Goal: Book appointment/travel/reservation

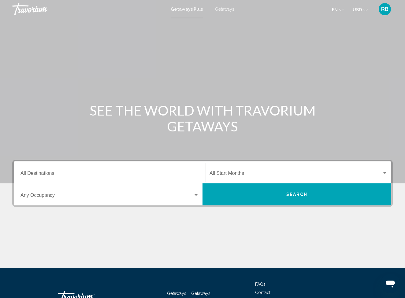
click at [184, 10] on span "Getaways Plus" at bounding box center [187, 9] width 32 height 5
click at [38, 178] on div "Destination All Destinations" at bounding box center [110, 172] width 178 height 19
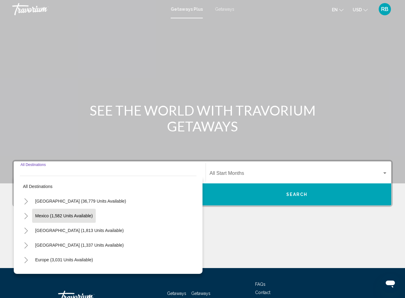
scroll to position [45, 0]
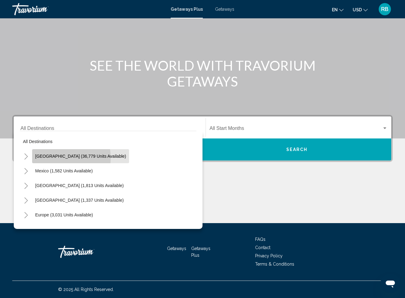
click at [58, 158] on span "[GEOGRAPHIC_DATA] (36,779 units available)" at bounding box center [80, 156] width 91 height 5
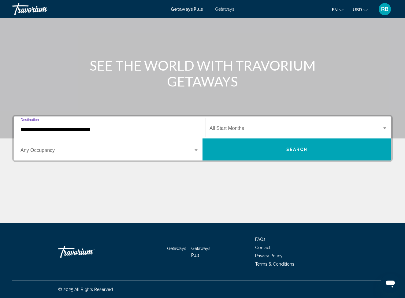
click at [234, 130] on span "Search widget" at bounding box center [296, 130] width 173 height 6
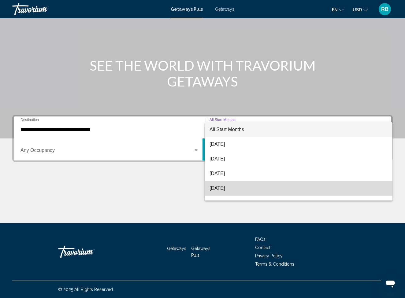
click at [228, 188] on span "[DATE]" at bounding box center [299, 188] width 178 height 15
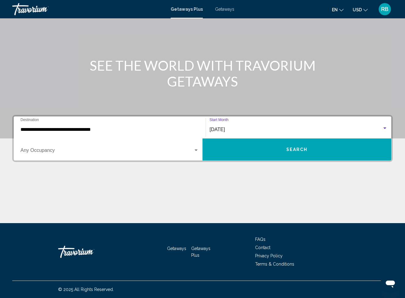
click at [43, 153] on span "Search widget" at bounding box center [107, 152] width 173 height 6
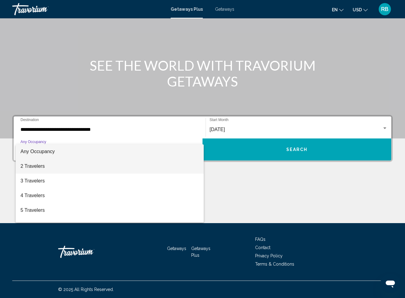
click at [25, 165] on span "2 Travelers" at bounding box center [110, 166] width 178 height 15
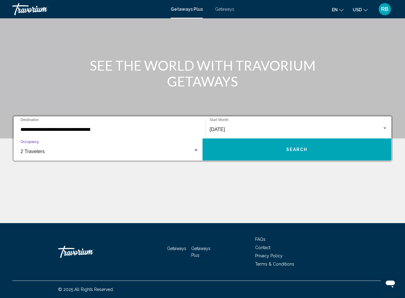
click at [107, 131] on input "**********" at bounding box center [110, 130] width 178 height 6
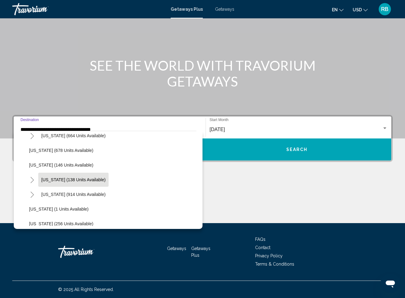
scroll to position [45, 0]
click at [66, 180] on span "[US_STATE] (138 units available)" at bounding box center [73, 180] width 64 height 5
type input "**********"
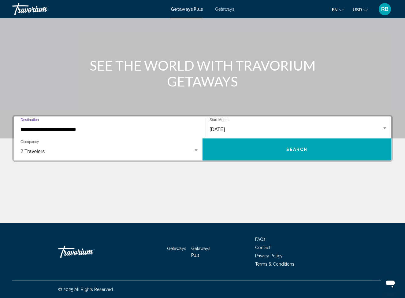
scroll to position [45, 0]
click at [299, 149] on span "Search" at bounding box center [296, 150] width 21 height 5
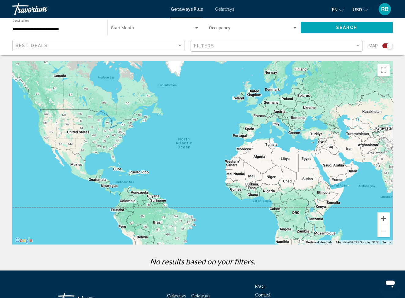
scroll to position [36, 0]
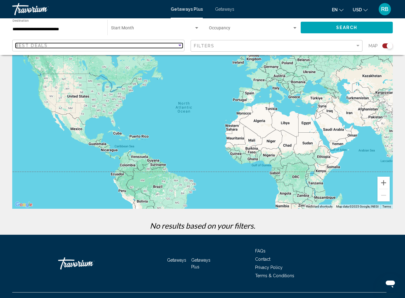
click at [179, 46] on div "Sort by" at bounding box center [180, 45] width 6 height 5
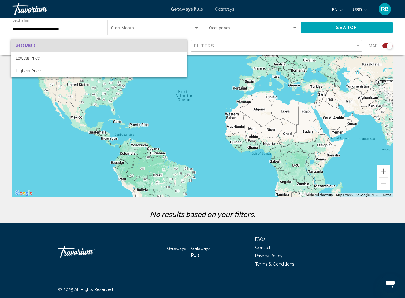
click at [165, 113] on div at bounding box center [202, 149] width 405 height 298
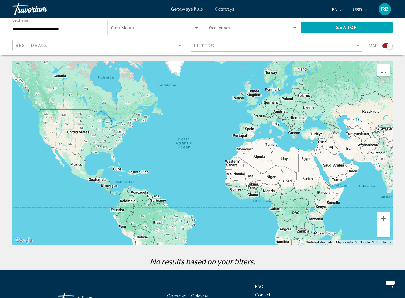
scroll to position [0, 0]
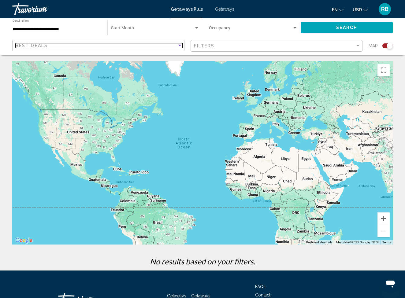
click at [179, 45] on div "Sort by" at bounding box center [179, 46] width 3 height 2
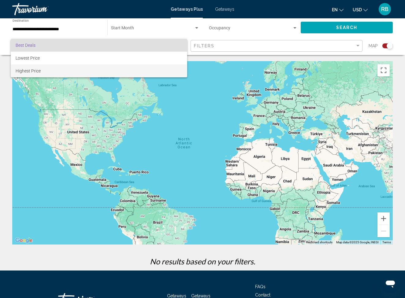
click at [152, 71] on span "Highest Price" at bounding box center [99, 71] width 167 height 13
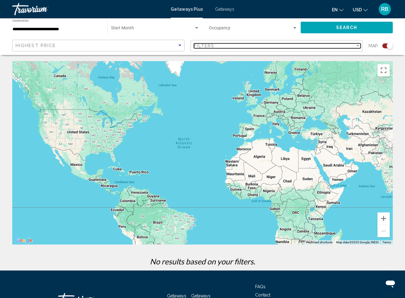
click at [357, 47] on div "Filter" at bounding box center [358, 45] width 6 height 5
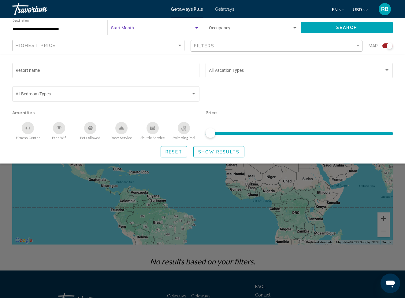
click at [126, 30] on span "Search widget" at bounding box center [152, 29] width 83 height 5
click at [137, 32] on span "All Start Months" at bounding box center [155, 29] width 88 height 13
click at [219, 29] on span "Search widget" at bounding box center [250, 29] width 83 height 5
click at [240, 28] on span "Any Occupancy" at bounding box center [253, 29] width 89 height 13
click at [232, 28] on span "Search widget" at bounding box center [250, 29] width 83 height 5
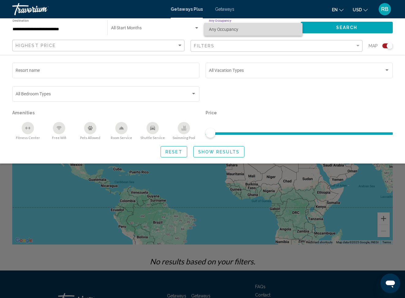
click at [299, 28] on mat-option "Any Occupancy" at bounding box center [253, 29] width 99 height 13
click at [295, 28] on div "Search widget" at bounding box center [294, 28] width 3 height 2
click at [295, 29] on span "Any Occupancy" at bounding box center [253, 29] width 89 height 13
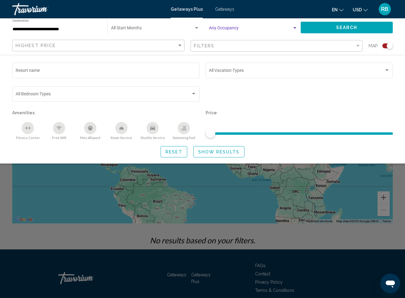
scroll to position [21, 0]
click at [348, 28] on span "Search" at bounding box center [346, 27] width 21 height 5
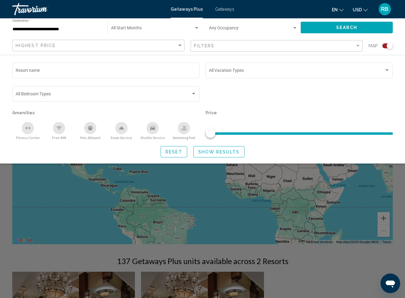
scroll to position [3, 0]
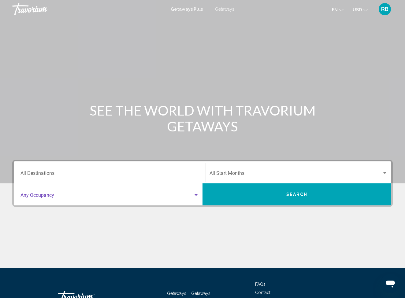
click at [33, 198] on span "Search widget" at bounding box center [107, 197] width 173 height 6
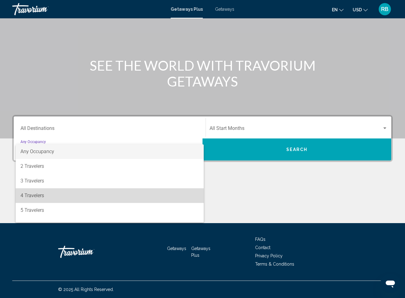
click at [35, 195] on span "4 Travelers" at bounding box center [110, 196] width 178 height 15
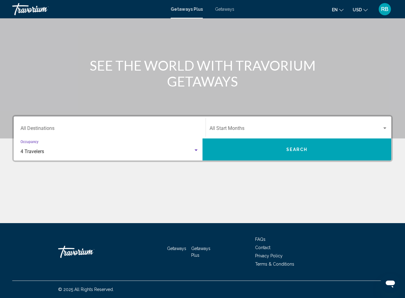
click at [196, 152] on div "Search widget" at bounding box center [196, 150] width 6 height 5
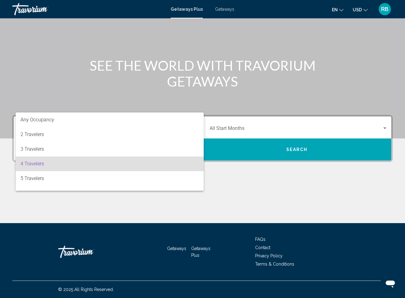
scroll to position [12, 0]
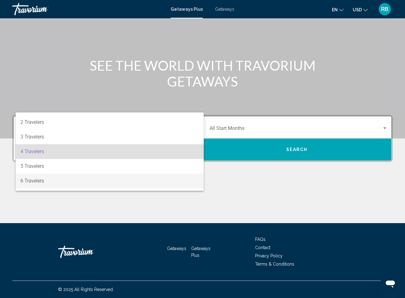
click at [48, 180] on span "6 Travelers" at bounding box center [110, 181] width 178 height 15
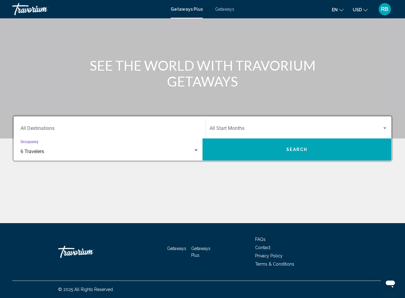
click at [196, 152] on div "Search widget" at bounding box center [196, 150] width 6 height 5
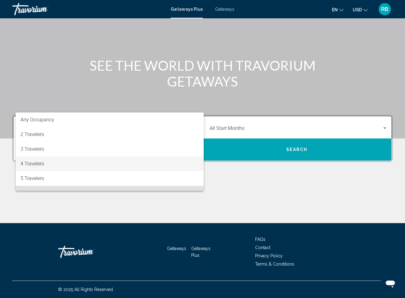
scroll to position [0, 0]
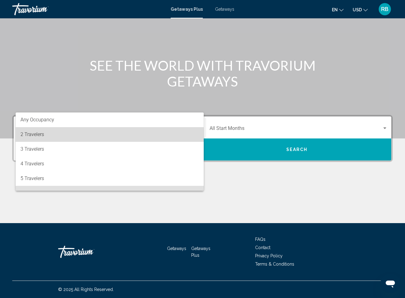
click at [25, 136] on span "2 Travelers" at bounding box center [110, 134] width 178 height 15
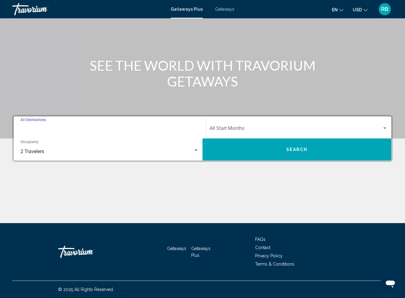
click at [188, 132] on input "Destination All Destinations" at bounding box center [110, 130] width 178 height 6
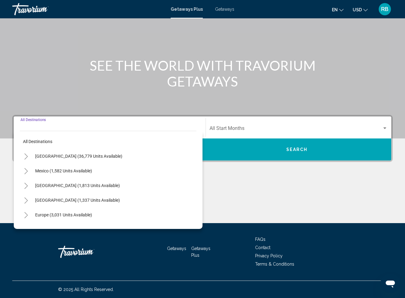
click at [56, 160] on button "[GEOGRAPHIC_DATA] (36,779 units available)" at bounding box center [78, 156] width 93 height 14
type input "**********"
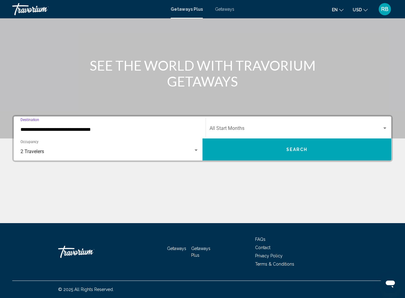
click at [249, 130] on span "Search widget" at bounding box center [296, 130] width 173 height 6
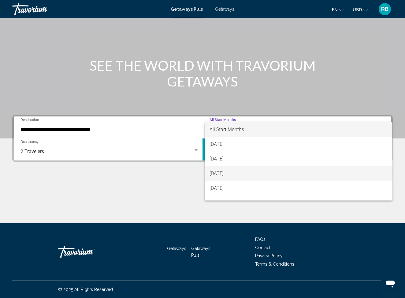
click at [227, 175] on span "[DATE]" at bounding box center [299, 173] width 178 height 15
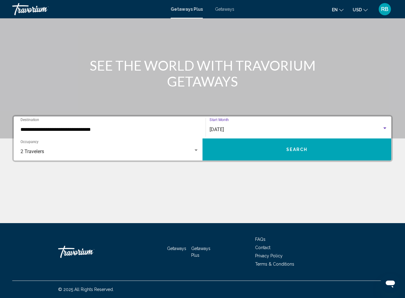
click at [295, 156] on button "Search" at bounding box center [297, 150] width 189 height 22
